Goal: Complete application form

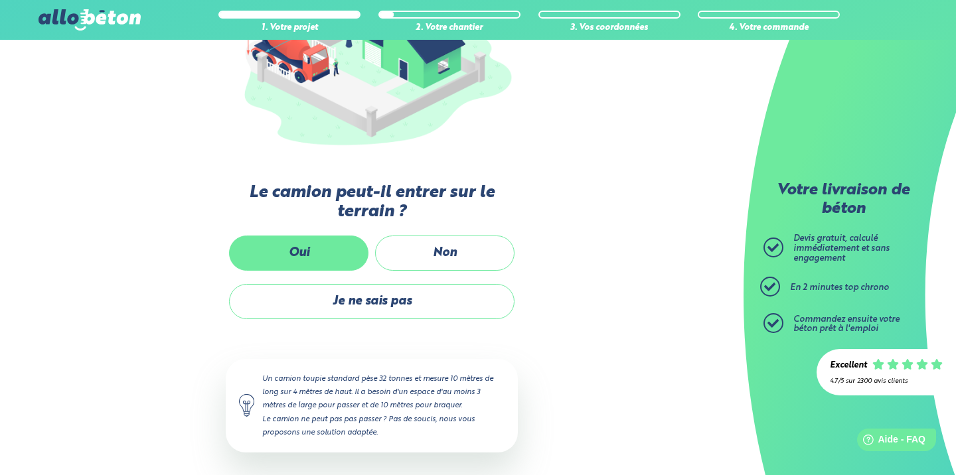
click at [340, 244] on label "Oui" at bounding box center [298, 253] width 139 height 35
click at [0, 0] on input "Oui" at bounding box center [0, 0] width 0 height 0
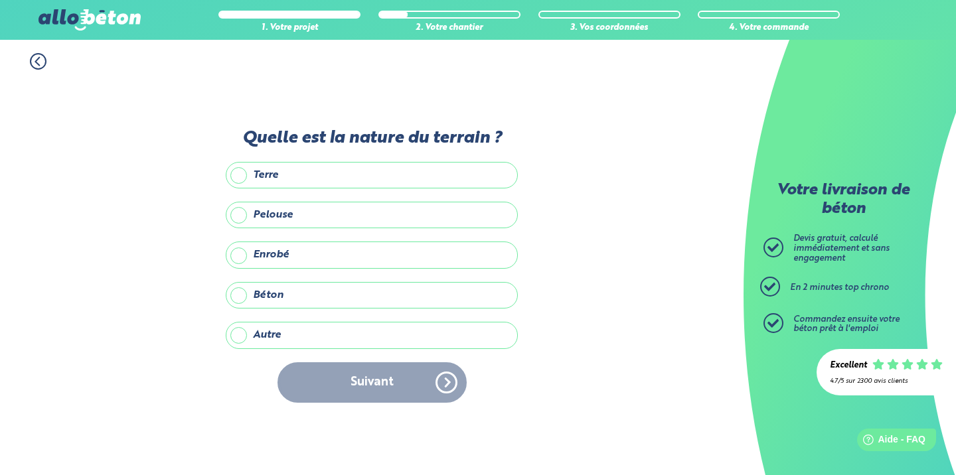
click at [290, 214] on label "Pelouse" at bounding box center [372, 215] width 292 height 27
click at [0, 0] on input "Pelouse" at bounding box center [0, 0] width 0 height 0
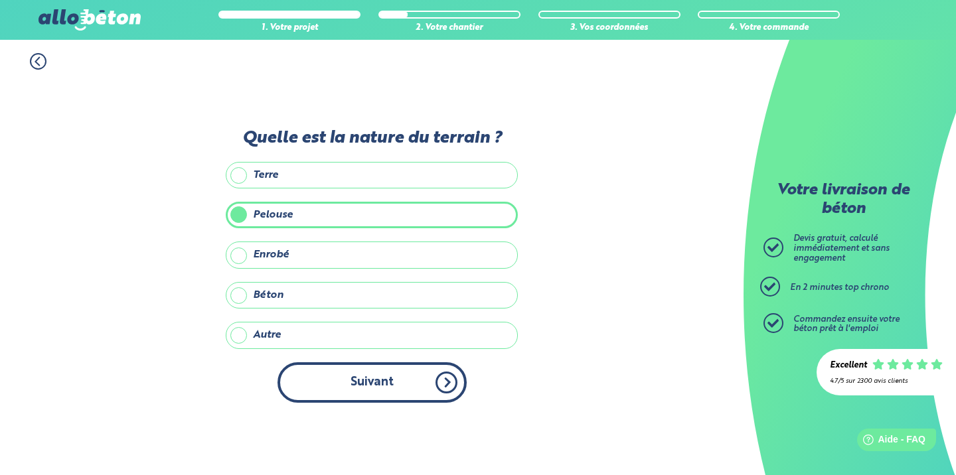
click at [368, 380] on button "Suivant" at bounding box center [371, 382] width 189 height 40
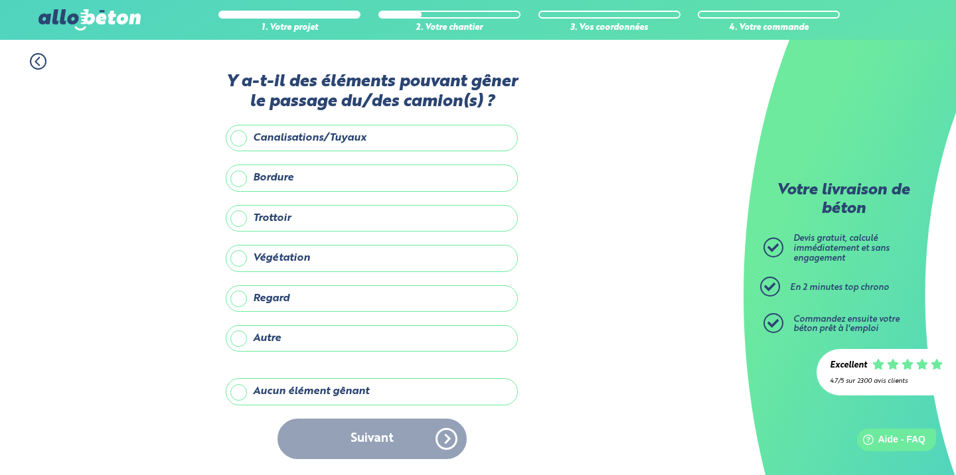
click at [319, 402] on label "Aucun élément gênant" at bounding box center [372, 391] width 292 height 27
click at [0, 0] on input "Aucun élément gênant" at bounding box center [0, 0] width 0 height 0
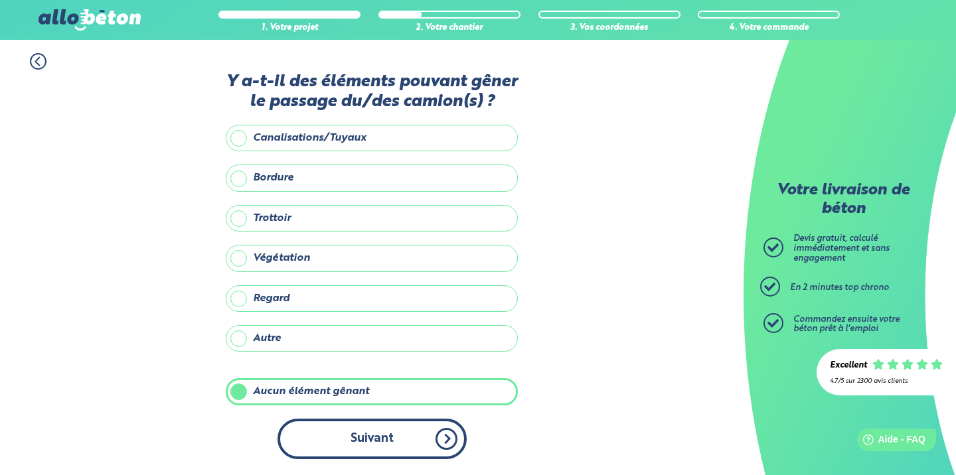
click at [350, 449] on button "Suivant" at bounding box center [371, 439] width 189 height 40
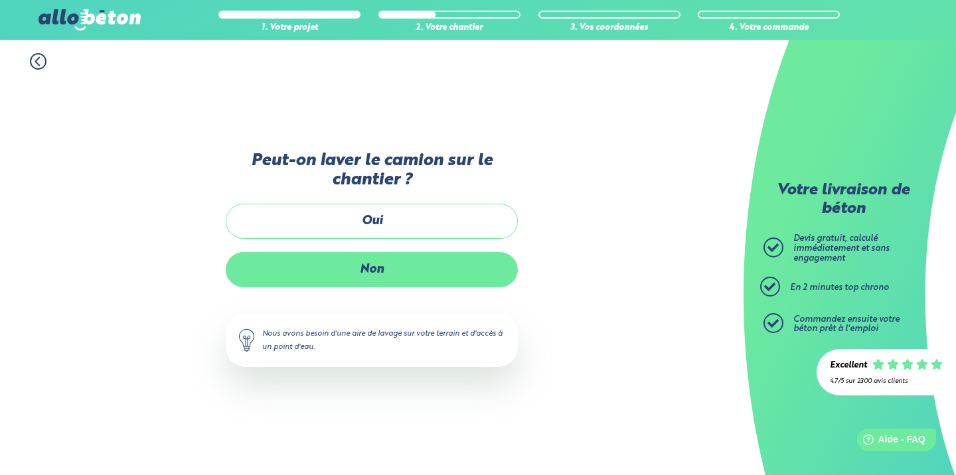
click at [352, 265] on label "Non" at bounding box center [372, 269] width 292 height 35
click at [0, 0] on input "Non" at bounding box center [0, 0] width 0 height 0
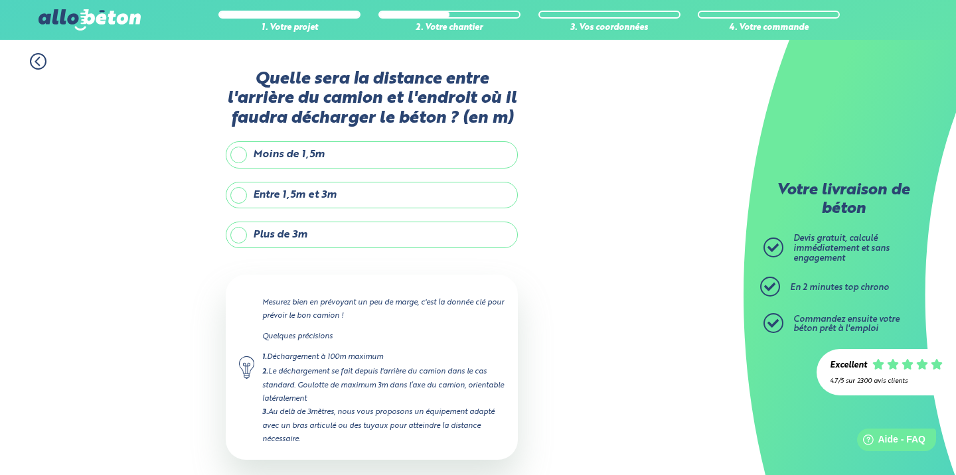
click at [316, 208] on label "Entre 1,5m et 3m" at bounding box center [372, 195] width 292 height 27
click at [0, 0] on input "Entre 1,5m et 3m" at bounding box center [0, 0] width 0 height 0
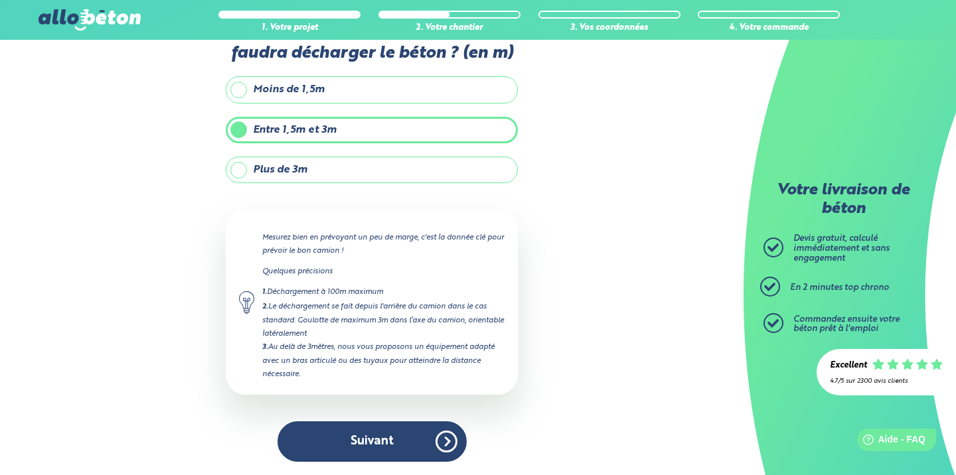
scroll to position [79, 0]
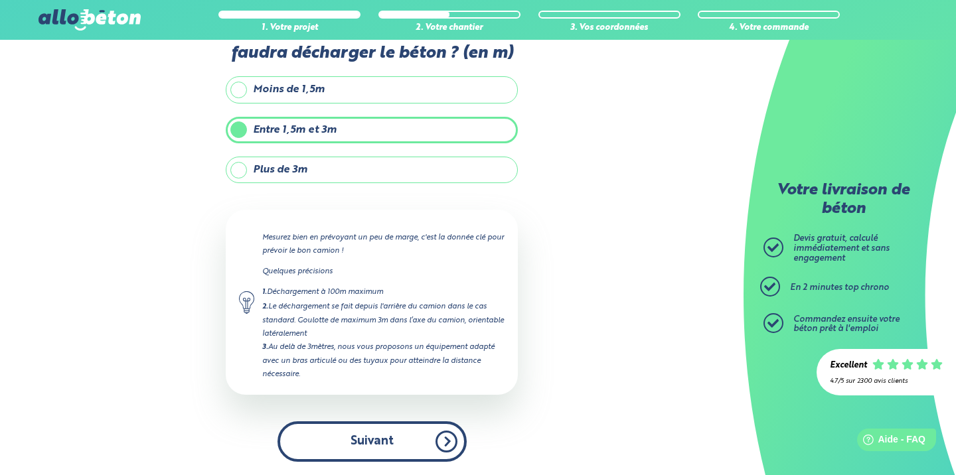
click at [409, 432] on button "Suivant" at bounding box center [371, 442] width 189 height 40
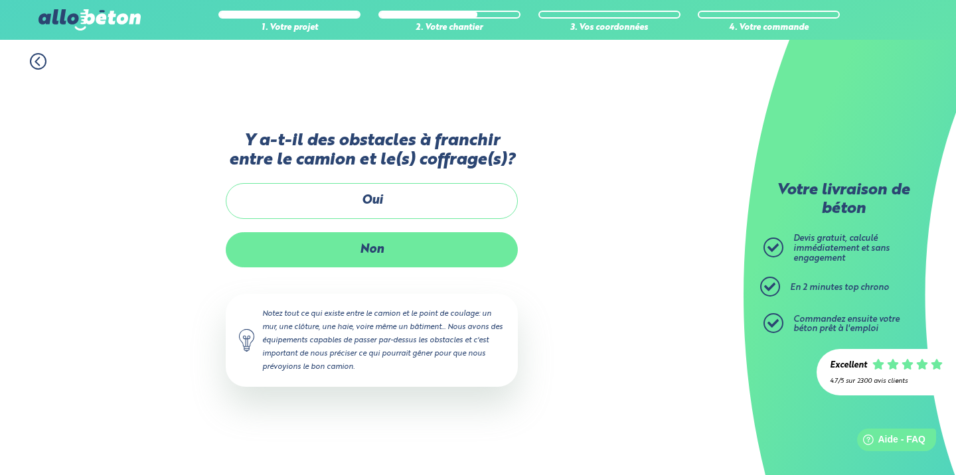
click at [384, 260] on label "Non" at bounding box center [372, 249] width 292 height 35
click at [0, 0] on input "Non" at bounding box center [0, 0] width 0 height 0
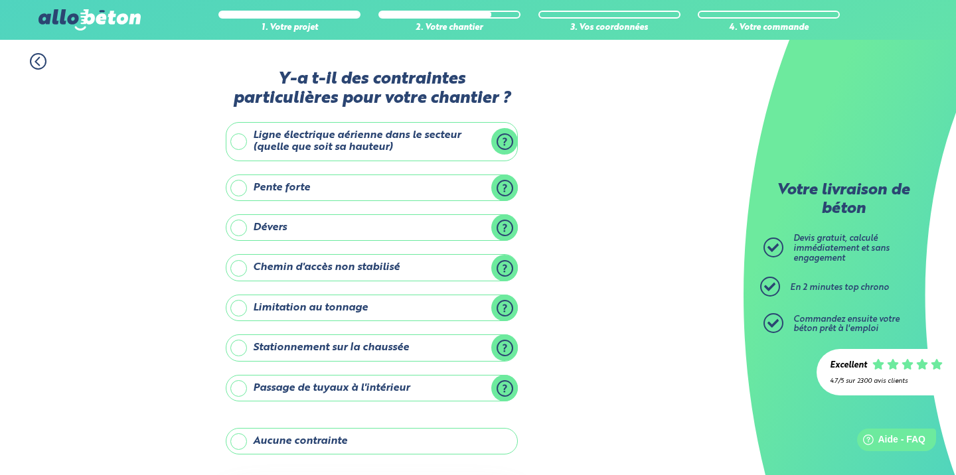
click at [336, 442] on label "Aucune contrainte" at bounding box center [372, 441] width 292 height 27
click at [0, 0] on input "Aucune contrainte" at bounding box center [0, 0] width 0 height 0
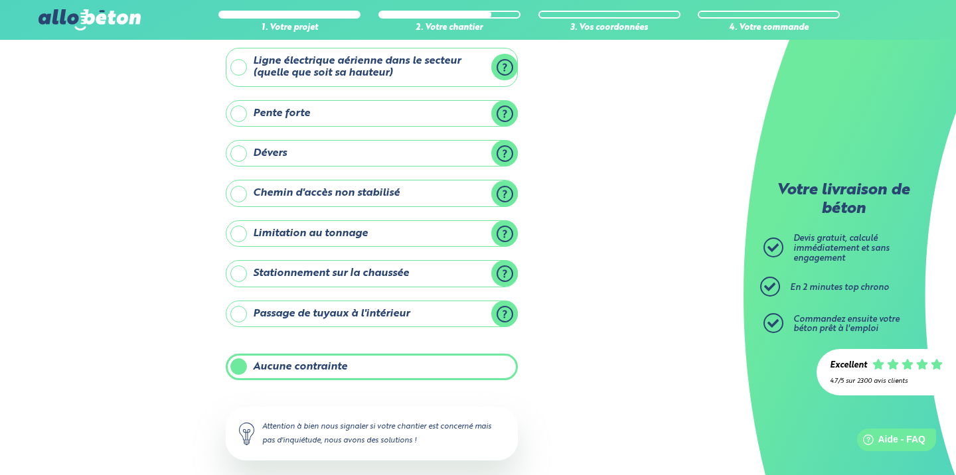
scroll to position [136, 0]
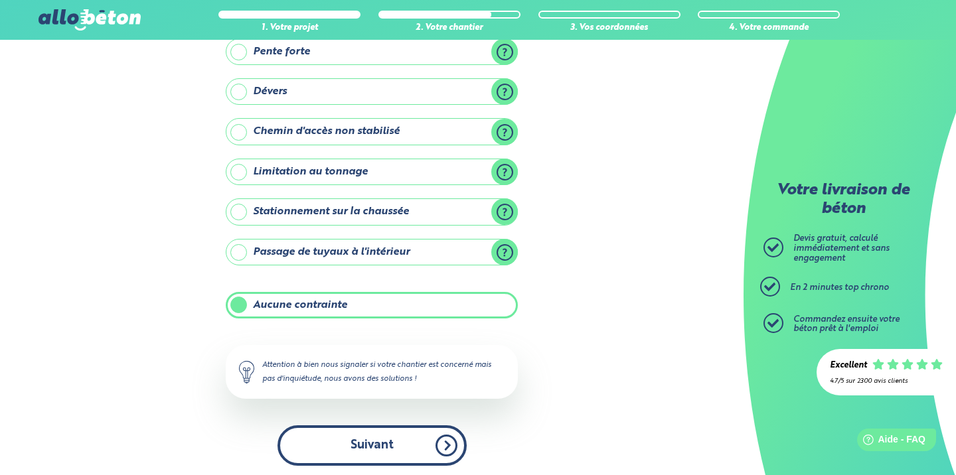
click at [410, 433] on button "Suivant" at bounding box center [371, 446] width 189 height 40
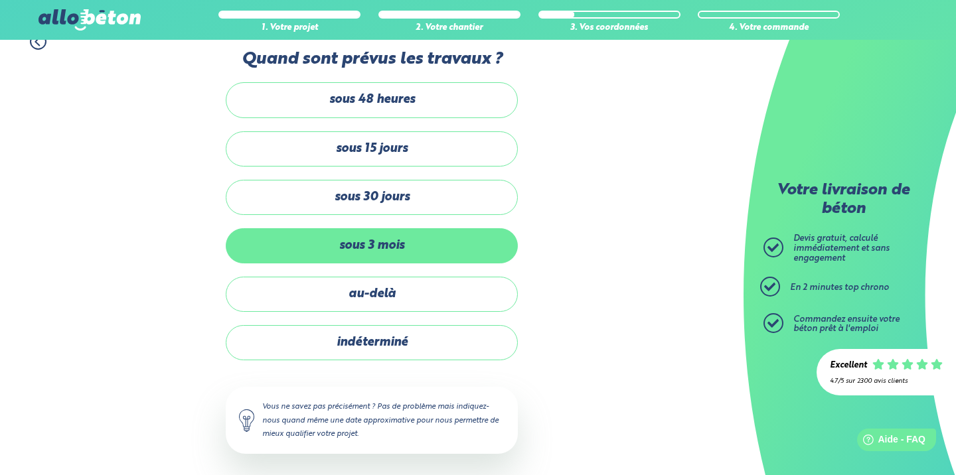
click at [381, 242] on label "sous 3 mois" at bounding box center [372, 245] width 292 height 35
click at [0, 0] on input "sous 3 mois" at bounding box center [0, 0] width 0 height 0
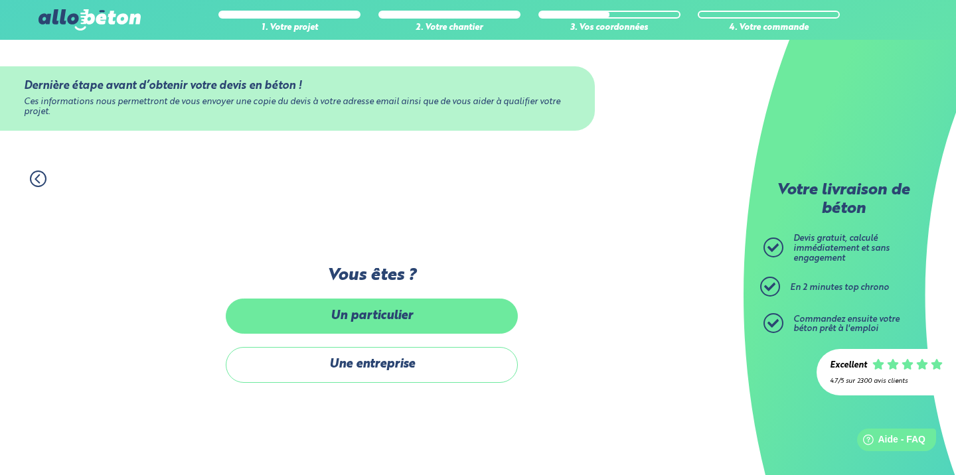
click at [388, 321] on label "Un particulier" at bounding box center [372, 316] width 292 height 35
click at [0, 0] on input "Un particulier" at bounding box center [0, 0] width 0 height 0
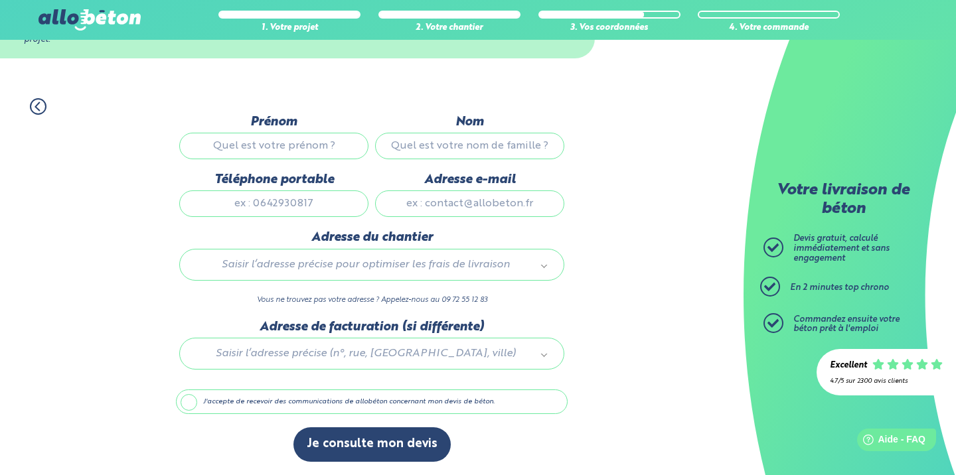
scroll to position [68, 0]
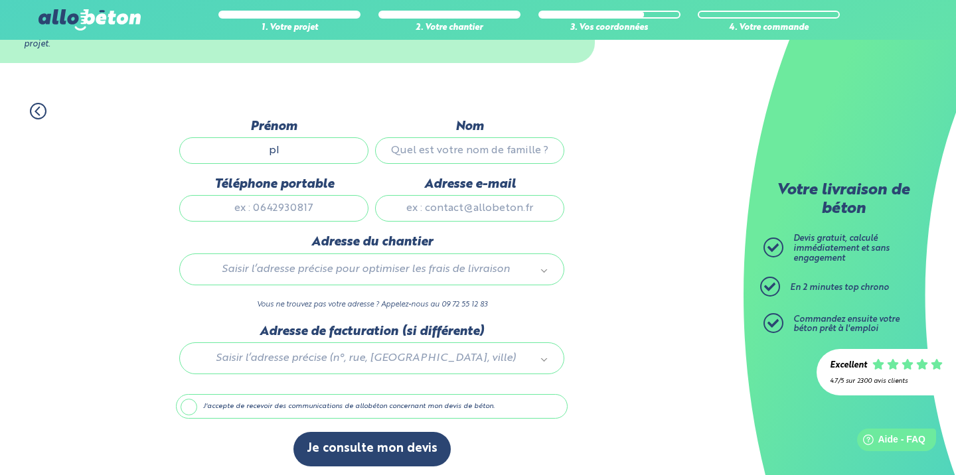
type input "p"
type input "[PERSON_NAME]"
type input "TOILLIER"
type input "0686134204"
type input "[EMAIL_ADDRESS][DOMAIN_NAME]"
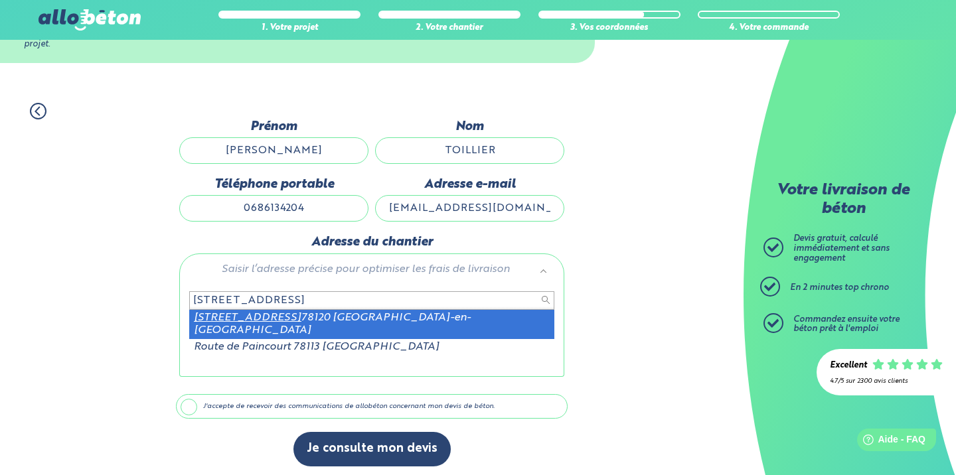
type input "[STREET_ADDRESS]"
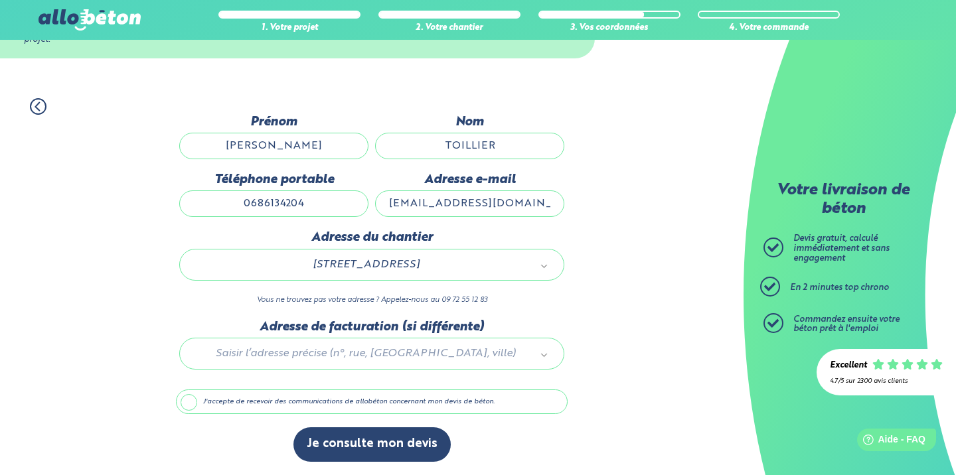
scroll to position [73, 0]
click at [220, 406] on label "J'accepte de recevoir des communications de allobéton concernant mon devis de b…" at bounding box center [372, 402] width 392 height 25
click at [0, 0] on input "J'accepte de recevoir des communications de allobéton concernant mon devis de b…" at bounding box center [0, 0] width 0 height 0
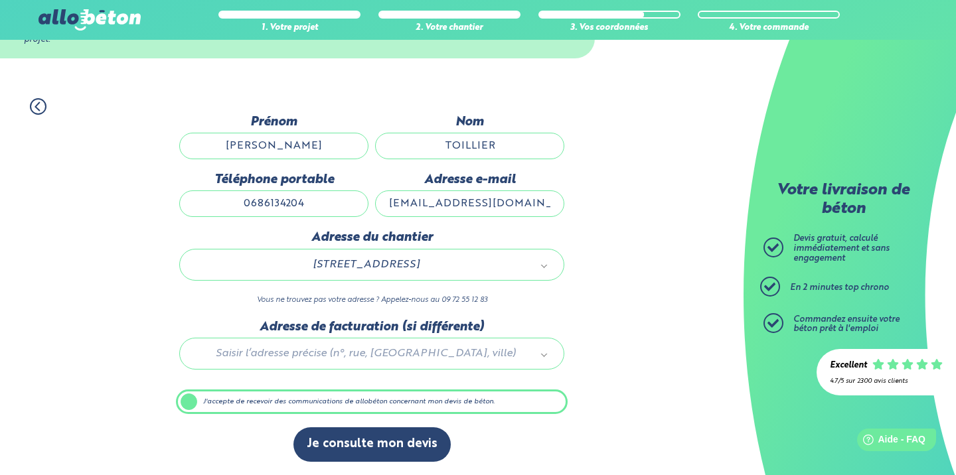
click at [236, 410] on label "J'accepte de recevoir des communications de allobéton concernant mon devis de b…" at bounding box center [372, 402] width 392 height 25
click at [0, 0] on input "J'accepte de recevoir des communications de allobéton concernant mon devis de b…" at bounding box center [0, 0] width 0 height 0
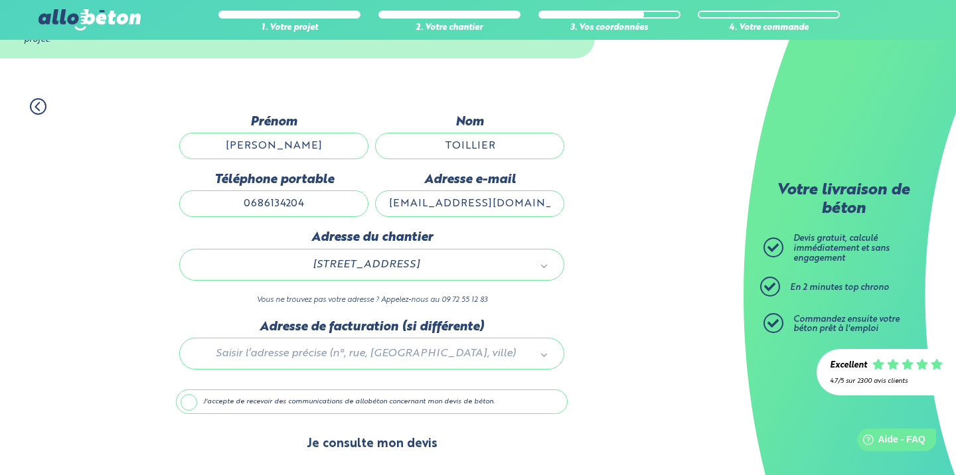
click at [326, 437] on button "Je consulte mon devis" at bounding box center [371, 444] width 157 height 34
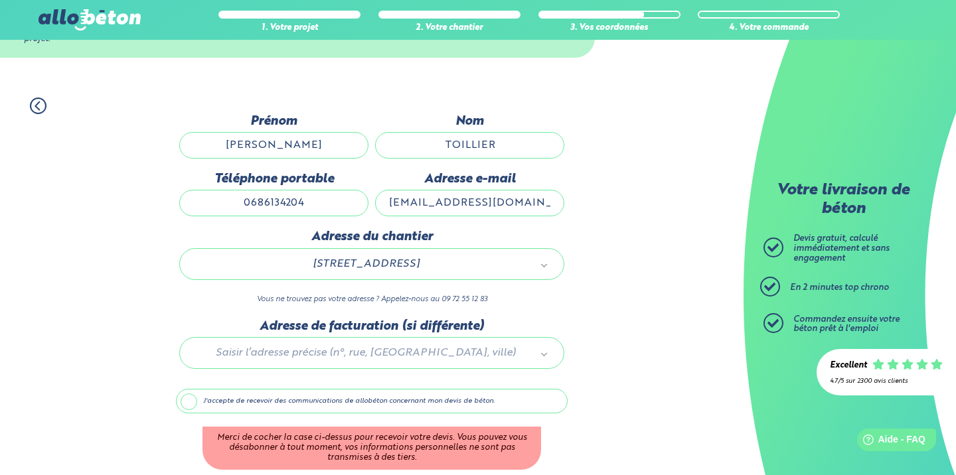
click at [291, 404] on label "J'accepte de recevoir des communications de allobéton concernant mon devis de b…" at bounding box center [372, 401] width 392 height 25
click at [0, 0] on input "J'accepte de recevoir des communications de allobéton concernant mon devis de b…" at bounding box center [0, 0] width 0 height 0
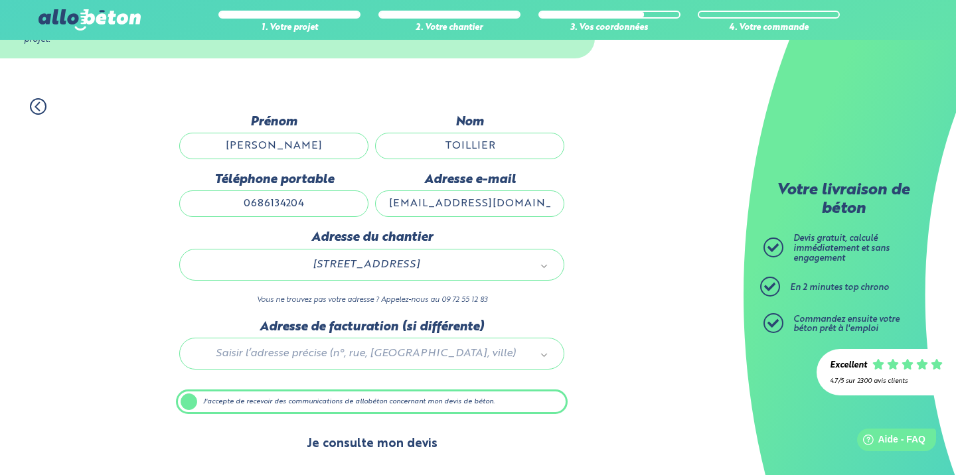
click at [331, 434] on button "Je consulte mon devis" at bounding box center [371, 444] width 157 height 34
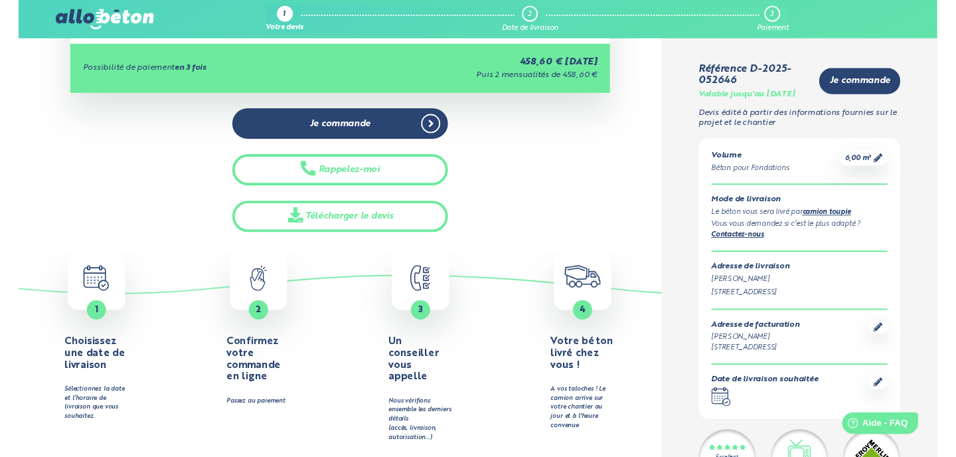
scroll to position [321, 0]
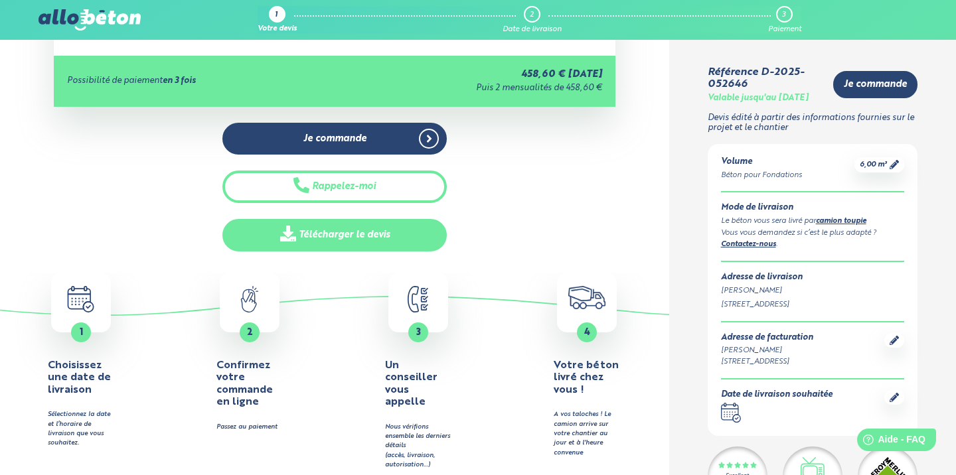
click at [289, 229] on icon at bounding box center [288, 234] width 16 height 16
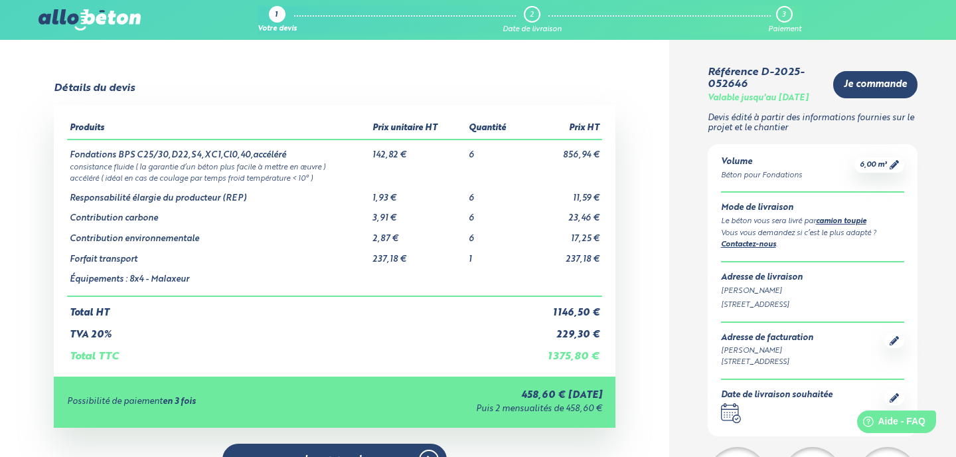
scroll to position [0, 0]
